Goal: Task Accomplishment & Management: Use online tool/utility

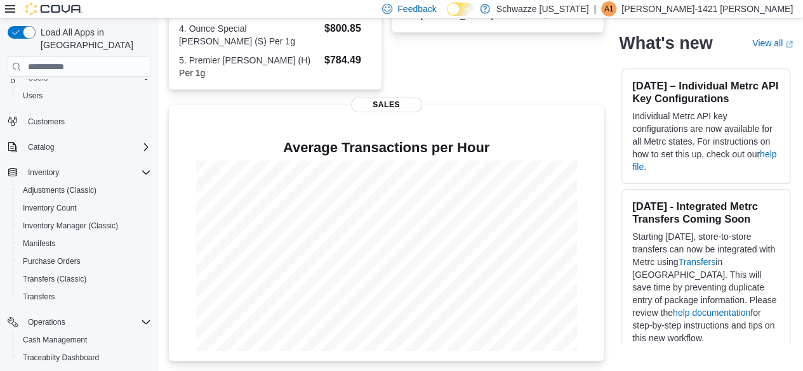
scroll to position [189, 0]
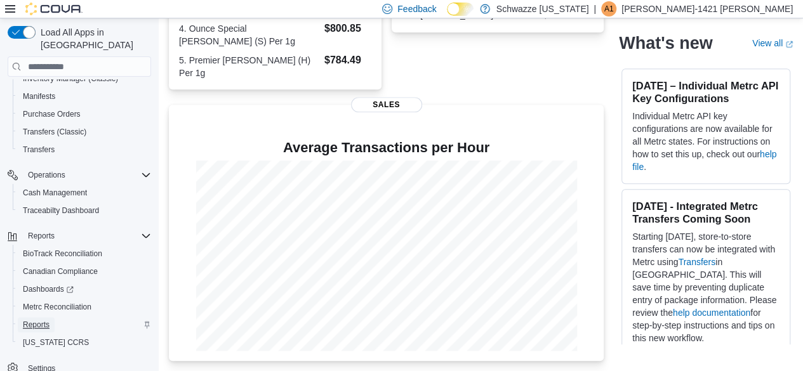
click at [39, 320] on span "Reports" at bounding box center [36, 325] width 27 height 10
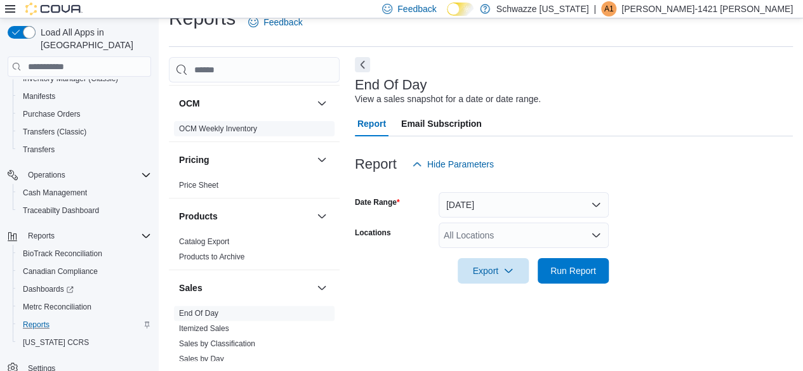
scroll to position [698, 0]
click at [559, 270] on span "Run Report" at bounding box center [573, 270] width 46 height 13
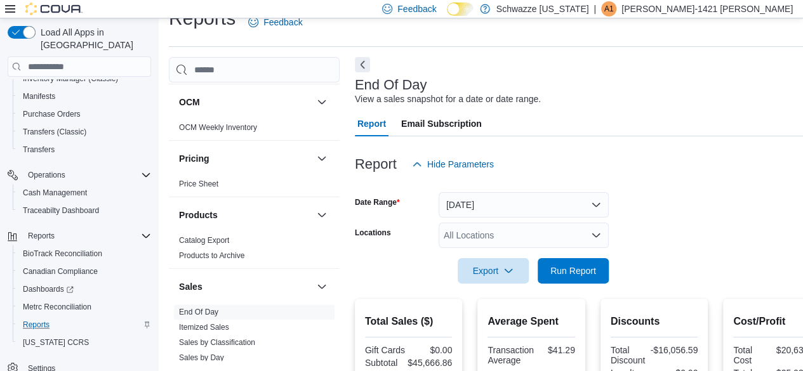
click at [486, 229] on div "All Locations" at bounding box center [524, 235] width 170 height 25
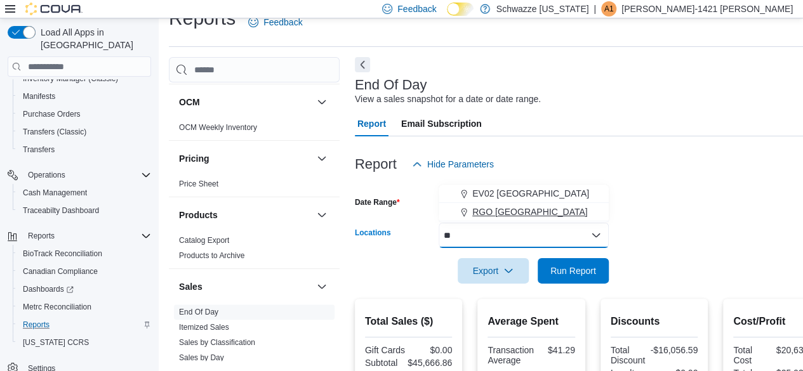
type input "**"
click at [487, 209] on span "RGO [GEOGRAPHIC_DATA]" at bounding box center [530, 212] width 116 height 13
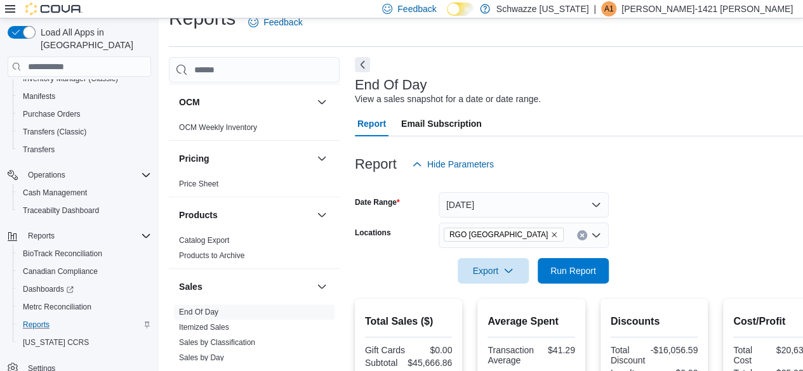
click at [682, 166] on div "Report Hide Parameters" at bounding box center [593, 164] width 476 height 25
click at [567, 269] on span "Run Report" at bounding box center [573, 270] width 46 height 13
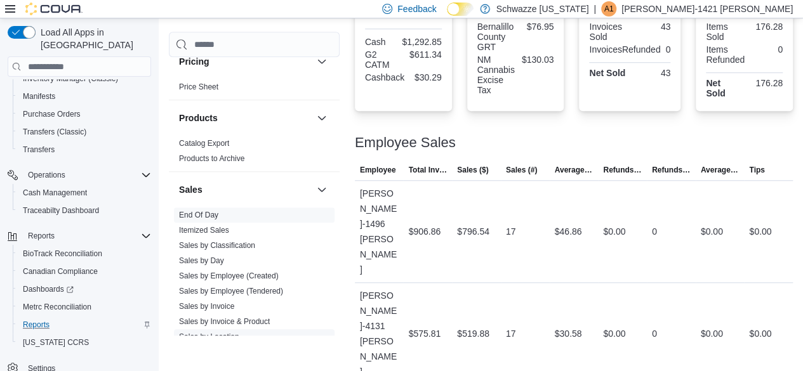
scroll to position [889, 0]
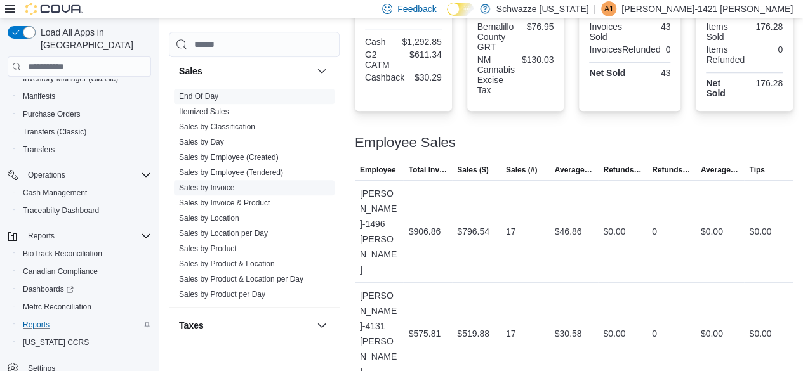
click at [209, 183] on link "Sales by Invoice" at bounding box center [206, 187] width 55 height 9
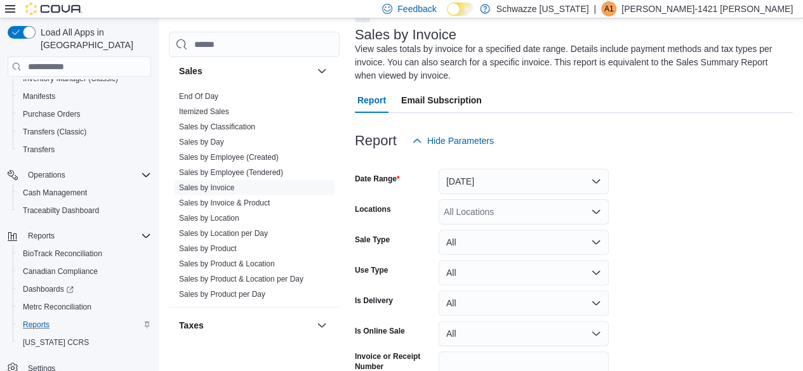
scroll to position [56, 0]
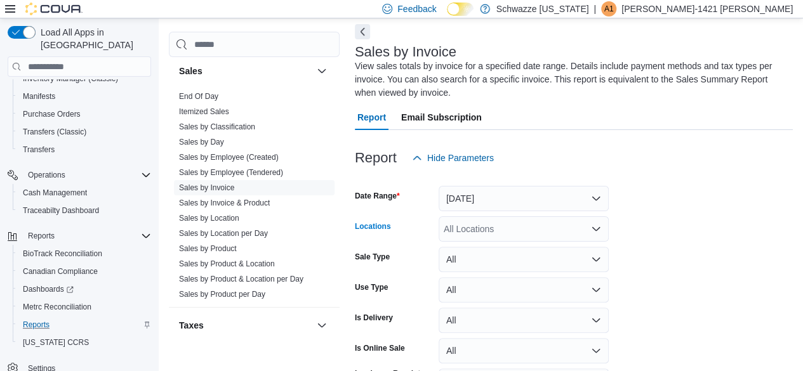
click at [485, 232] on div "All Locations" at bounding box center [524, 228] width 170 height 25
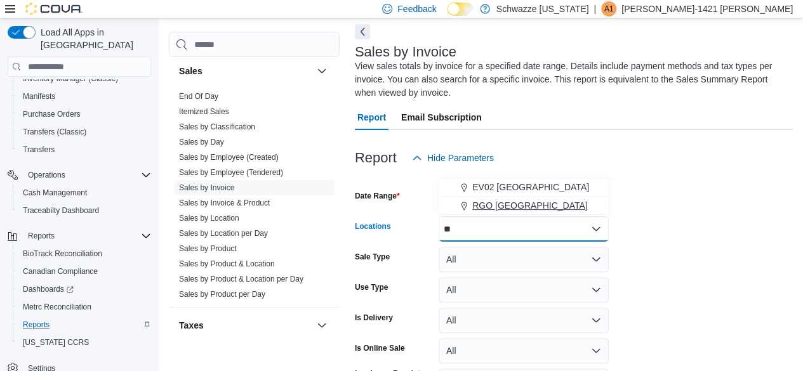
type input "**"
click at [499, 208] on span "RGO [GEOGRAPHIC_DATA]" at bounding box center [530, 205] width 116 height 13
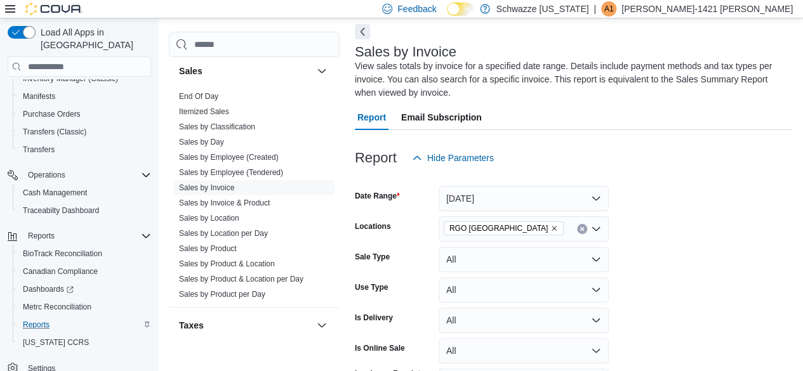
click at [688, 191] on form "Date Range [DATE] Locations RGO 6 [GEOGRAPHIC_DATA] Sale Type All Use Type All …" at bounding box center [574, 300] width 438 height 259
click at [486, 207] on button "[DATE]" at bounding box center [524, 198] width 170 height 25
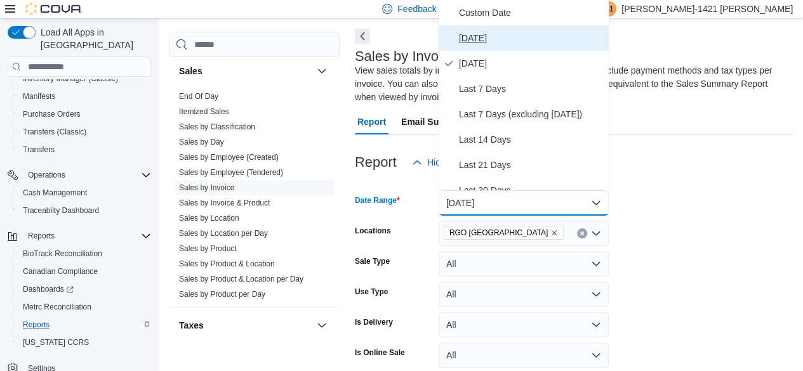
click at [467, 39] on span "[DATE]" at bounding box center [531, 37] width 145 height 15
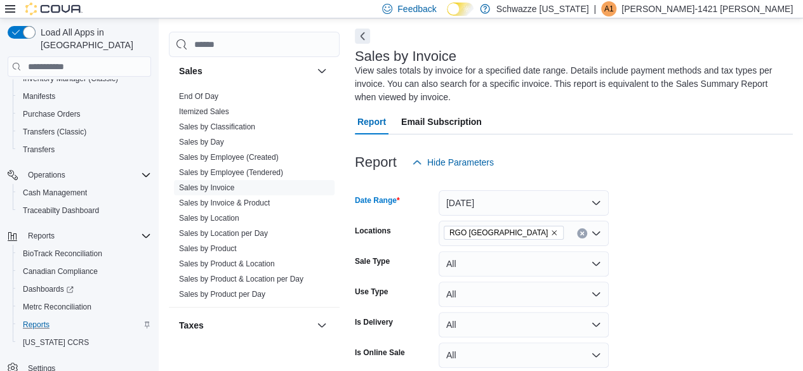
click at [724, 232] on form "Date Range [DATE] Locations RGO 6 [GEOGRAPHIC_DATA] Sale Type All Use Type All …" at bounding box center [574, 304] width 438 height 259
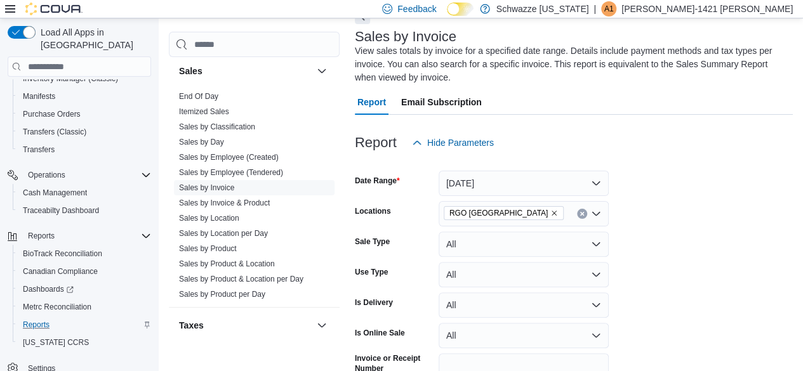
scroll to position [140, 0]
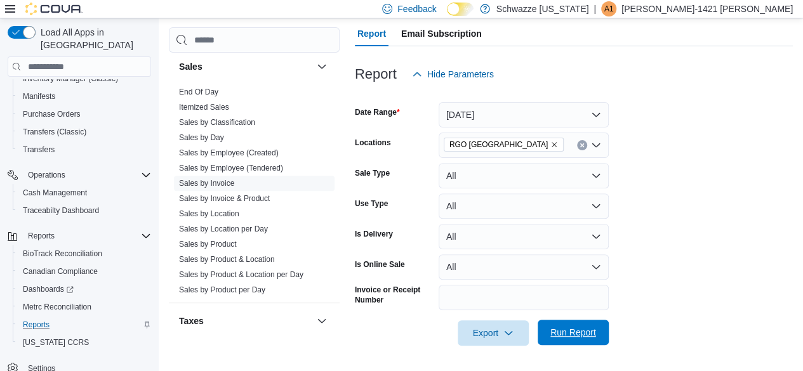
click at [576, 332] on span "Run Report" at bounding box center [573, 332] width 46 height 13
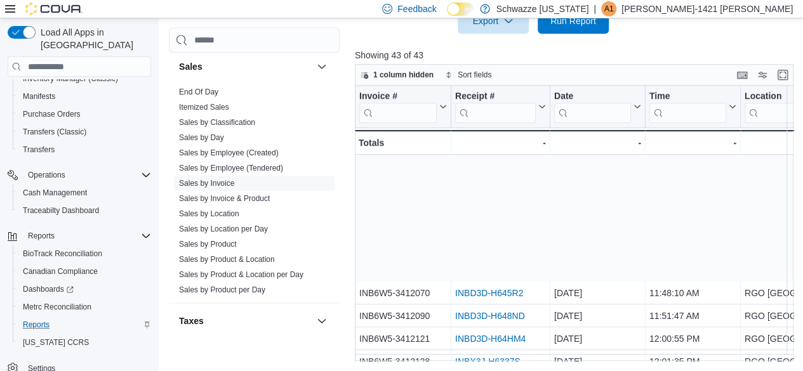
scroll to position [571, 0]
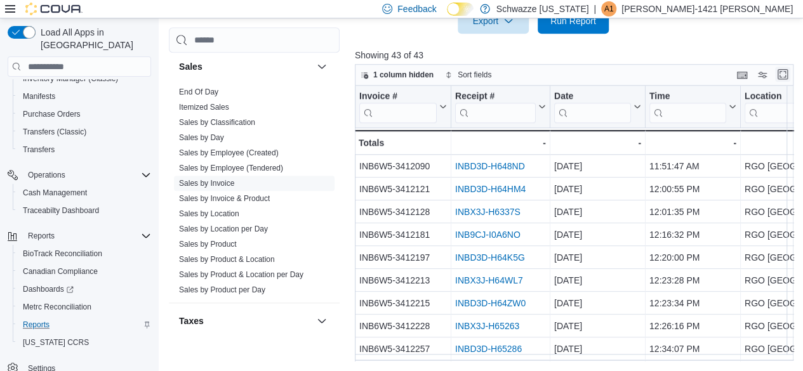
click at [790, 72] on button "Enter fullscreen" at bounding box center [782, 74] width 15 height 15
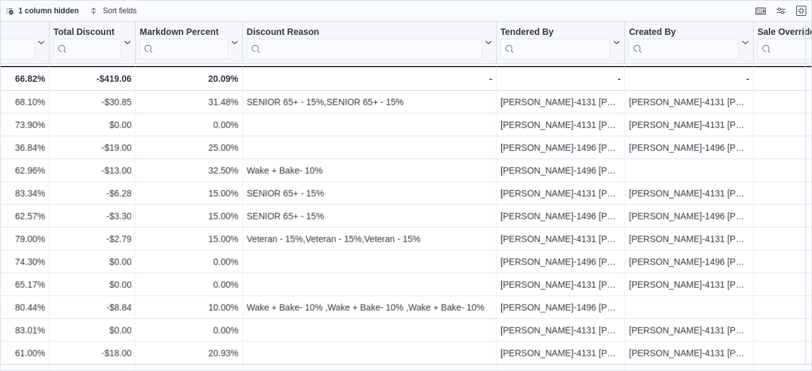
scroll to position [571, 1320]
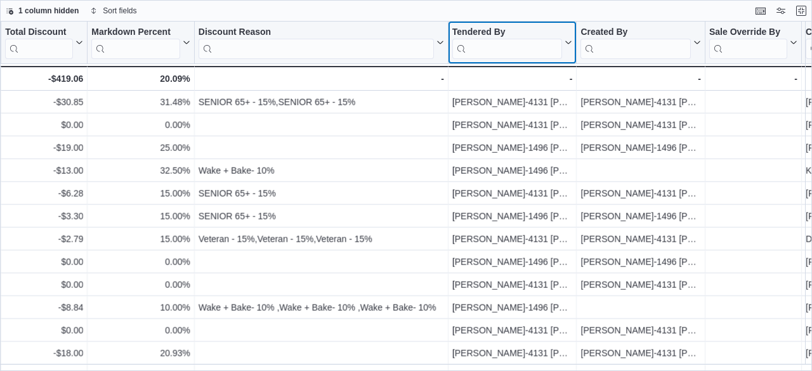
click at [567, 39] on button "Tendered By" at bounding box center [513, 43] width 121 height 32
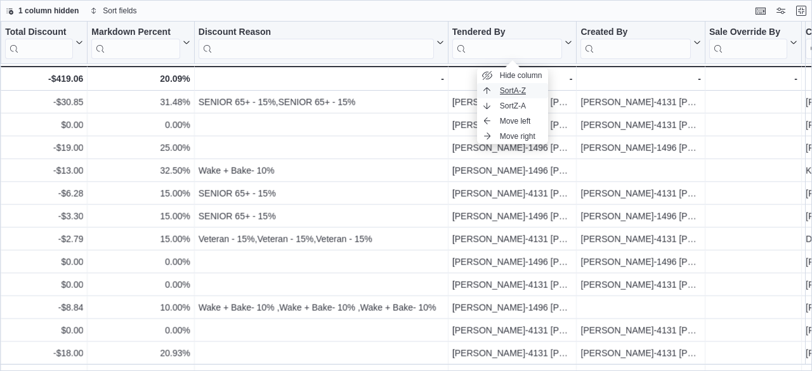
click at [523, 91] on span "Sort A-Z" at bounding box center [513, 91] width 26 height 10
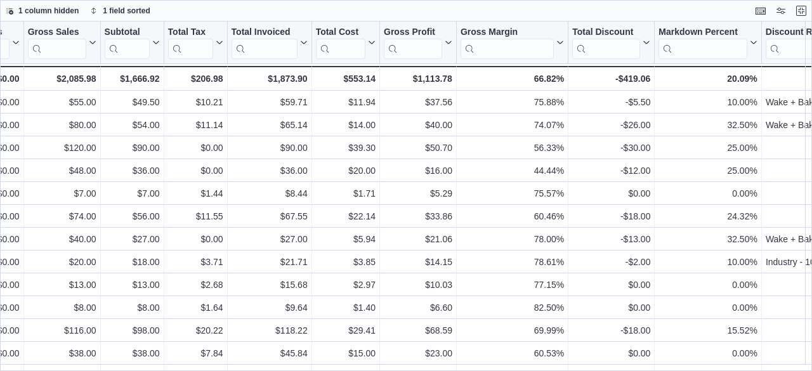
scroll to position [0, 743]
